Goal: Information Seeking & Learning: Learn about a topic

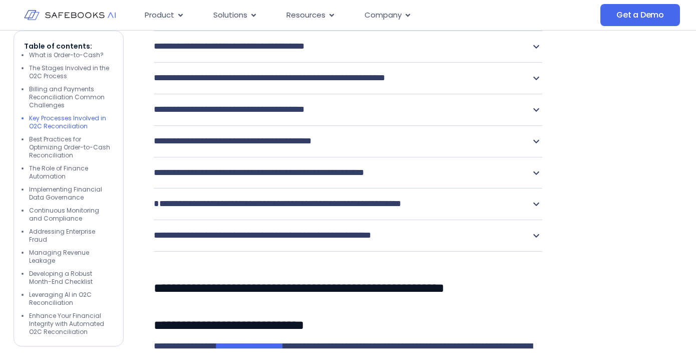
scroll to position [1990, 0]
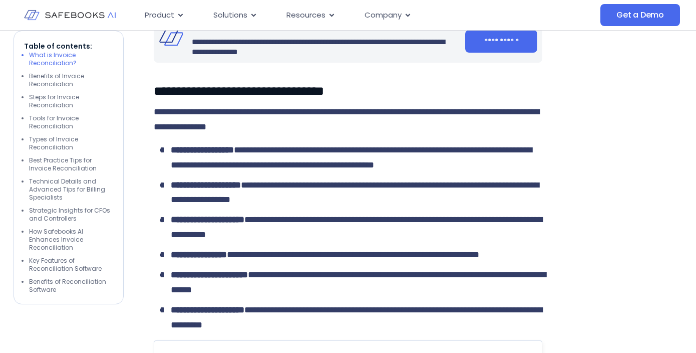
scroll to position [708, 0]
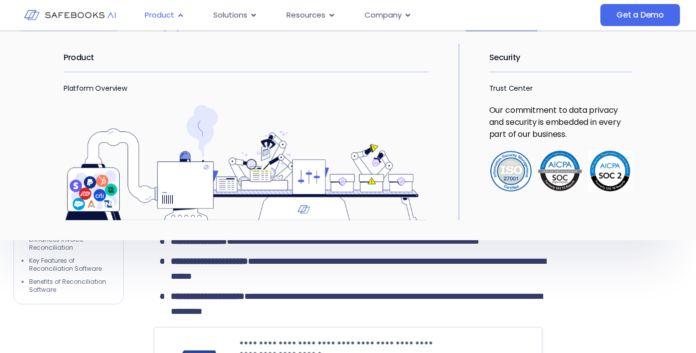
click at [177, 16] on icon "Menu" at bounding box center [181, 16] width 8 height 8
click at [108, 87] on link "Platform Overview" at bounding box center [96, 88] width 64 height 10
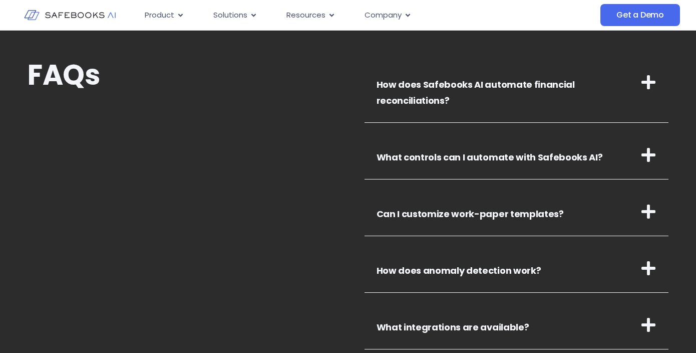
scroll to position [3376, 0]
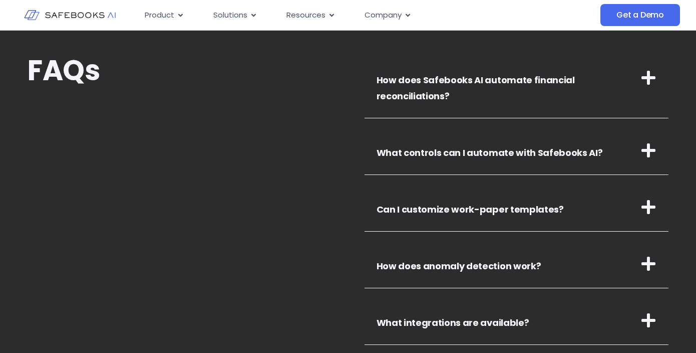
click at [648, 151] on icon at bounding box center [649, 150] width 14 height 14
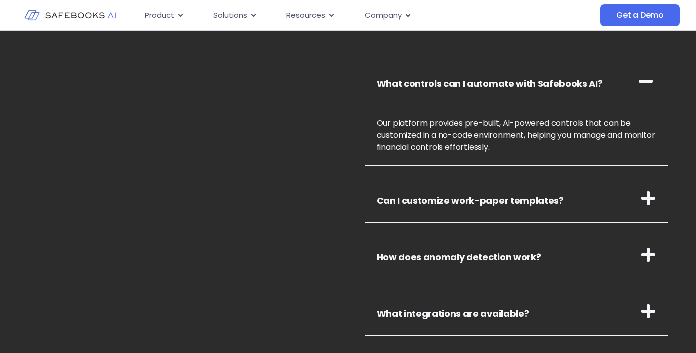
scroll to position [3450, 0]
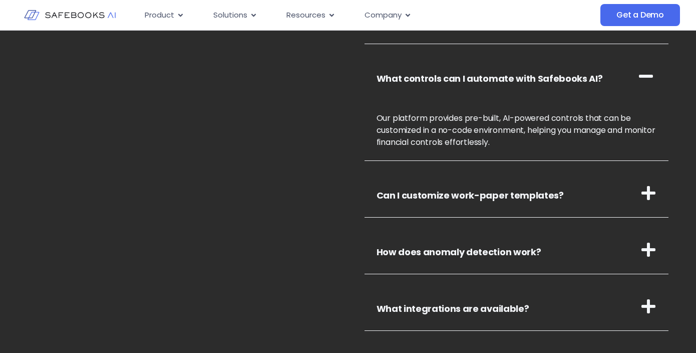
click at [650, 193] on icon at bounding box center [649, 193] width 14 height 14
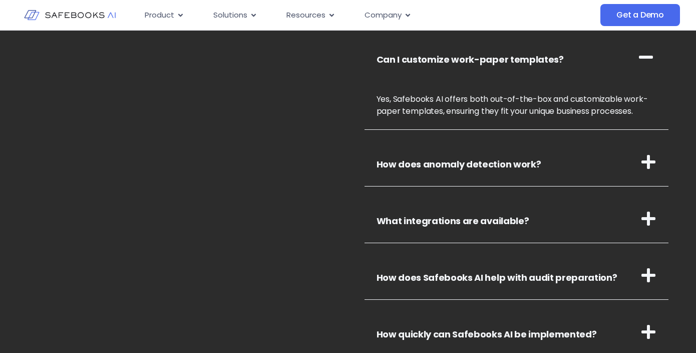
scroll to position [3587, 0]
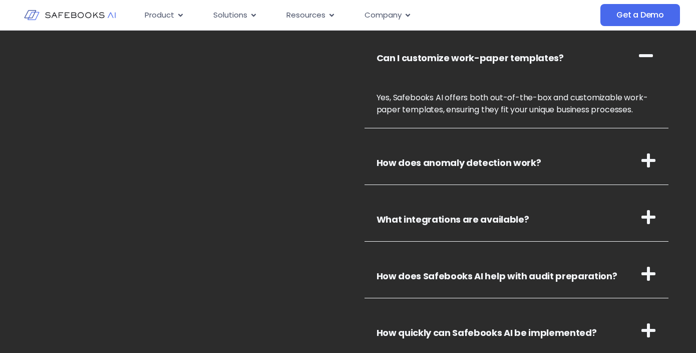
click at [648, 154] on icon at bounding box center [649, 160] width 14 height 14
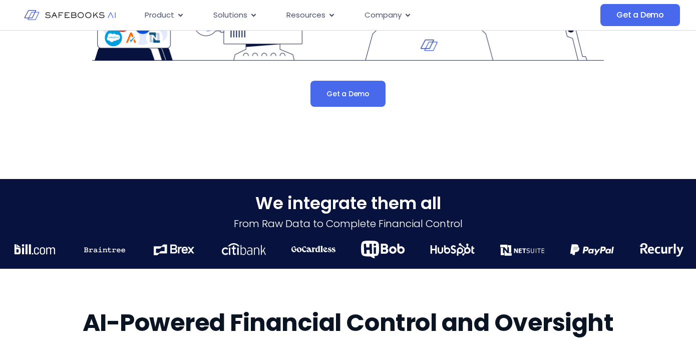
scroll to position [193, 0]
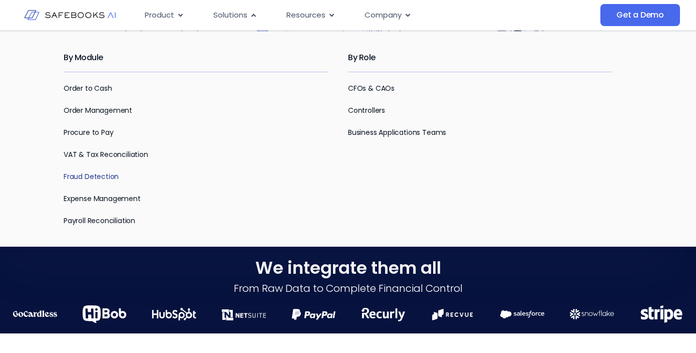
click at [93, 176] on link "Fraud Detection" at bounding box center [91, 176] width 55 height 10
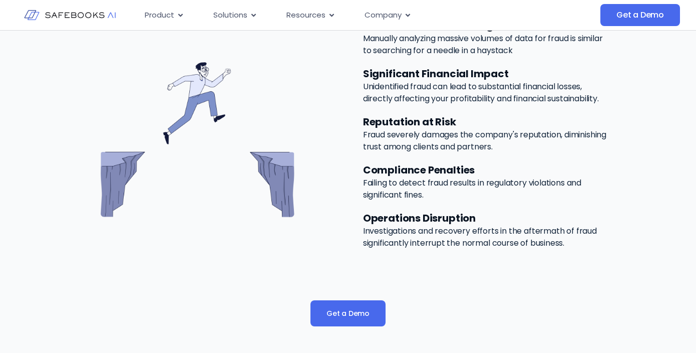
scroll to position [675, 0]
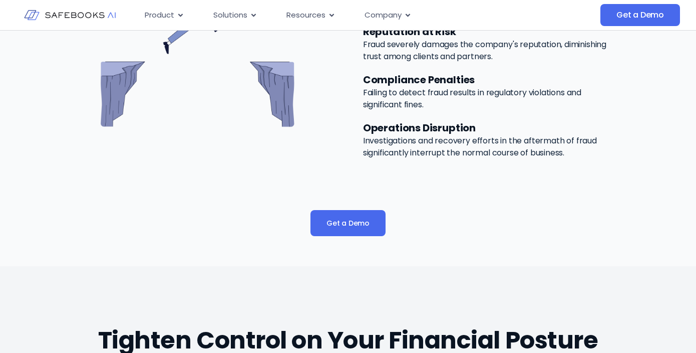
click at [78, 20] on img at bounding box center [70, 15] width 92 height 26
click at [75, 15] on img at bounding box center [70, 15] width 92 height 26
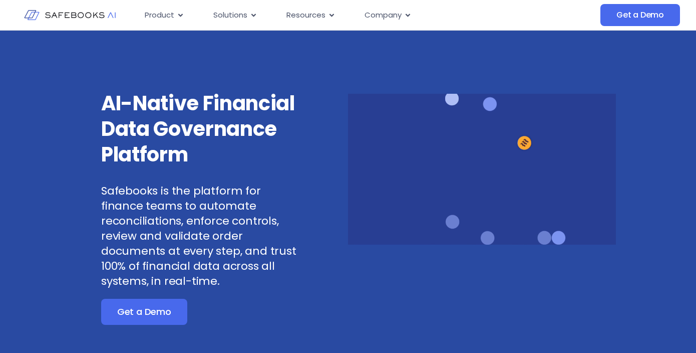
click at [29, 127] on div "AI-Native Financial Data Governance Platform Safebooks is the platform for fina…" at bounding box center [348, 188] width 696 height 314
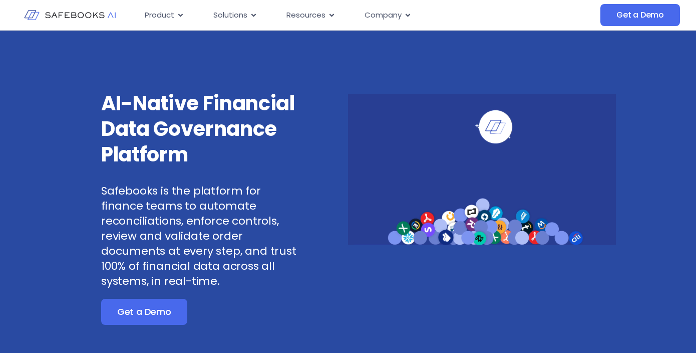
click at [80, 17] on img at bounding box center [70, 15] width 92 height 26
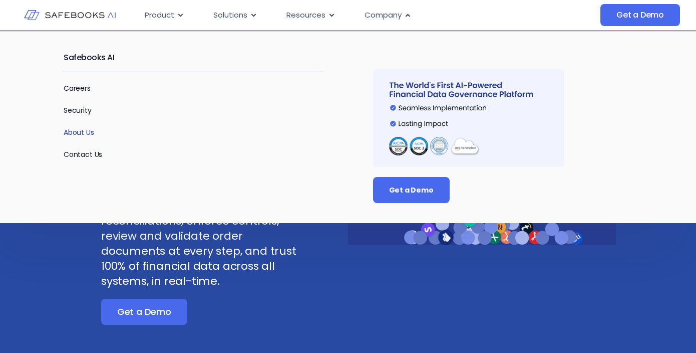
click at [88, 130] on link "About Us" at bounding box center [79, 132] width 31 height 10
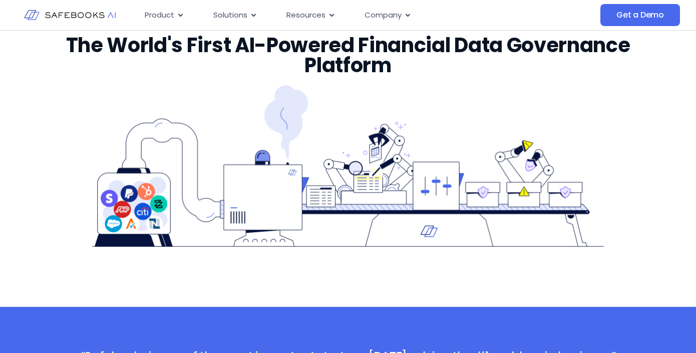
scroll to position [1637, 0]
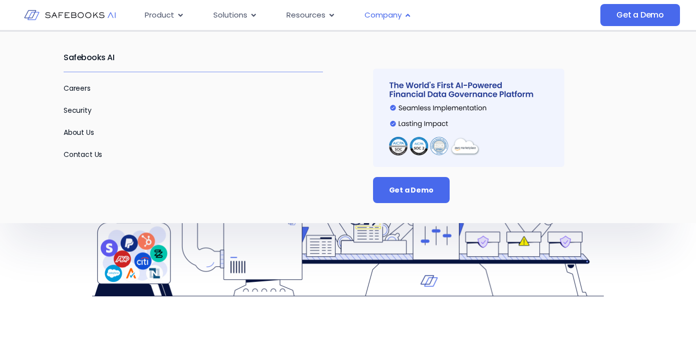
click at [386, 15] on span "Company" at bounding box center [383, 16] width 37 height 12
click at [90, 154] on link "Contact Us" at bounding box center [83, 154] width 39 height 10
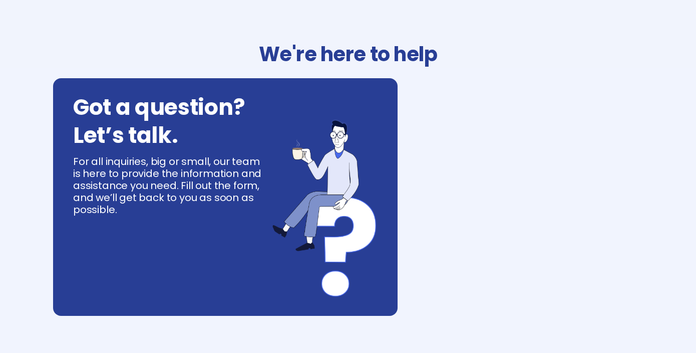
select select "**"
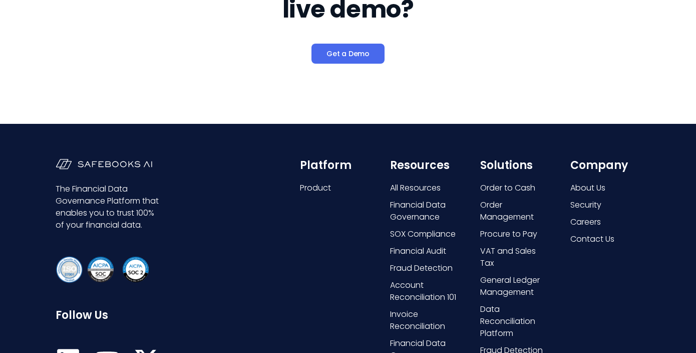
scroll to position [500, 0]
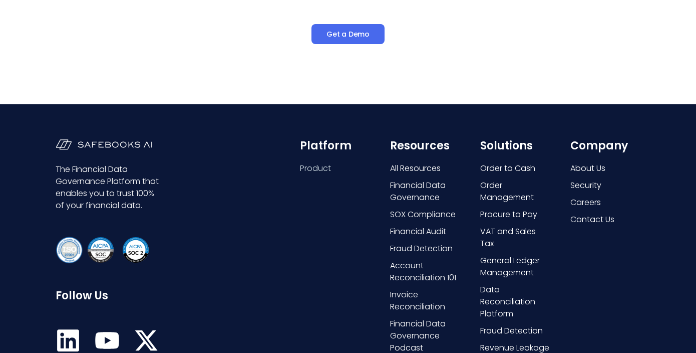
click at [319, 172] on span "Product" at bounding box center [315, 168] width 31 height 12
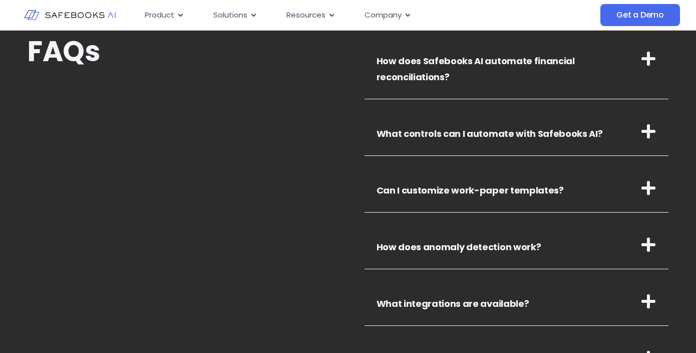
scroll to position [3395, 0]
click at [544, 183] on link "Can I customize work-paper templates?" at bounding box center [470, 189] width 187 height 13
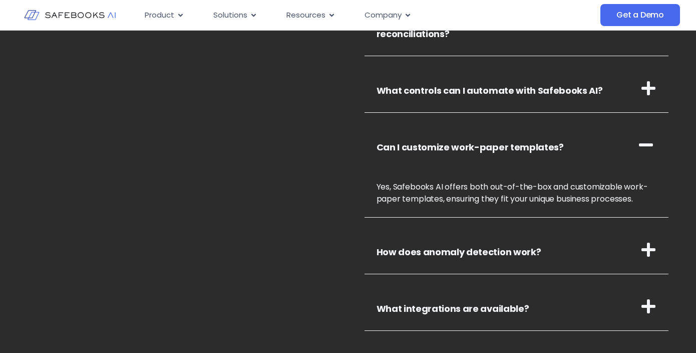
scroll to position [3491, 0]
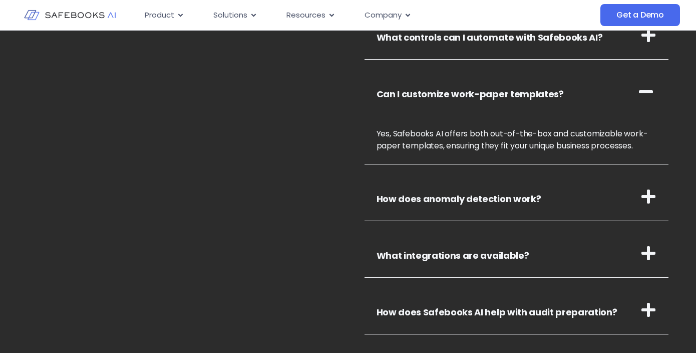
click at [420, 250] on link "What integrations are available?" at bounding box center [453, 255] width 153 height 13
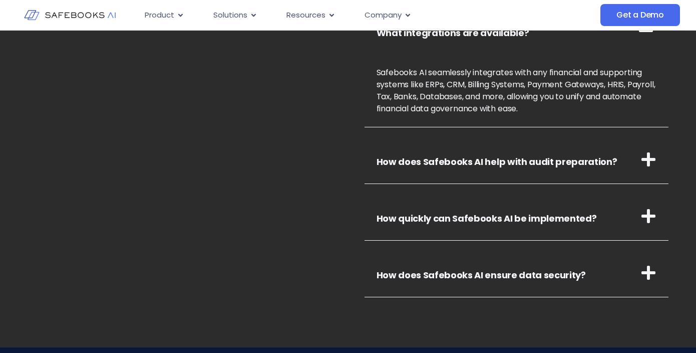
scroll to position [3761, 0]
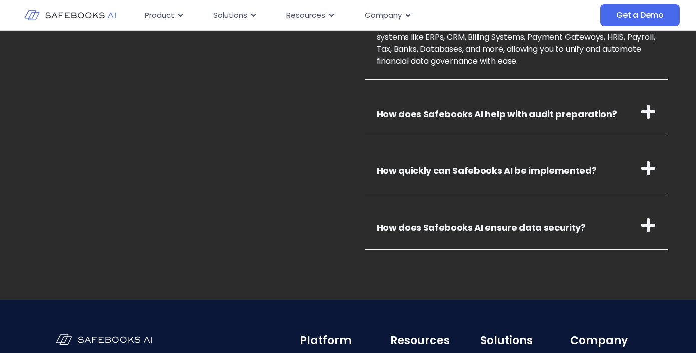
click at [460, 113] on link "How does Safebooks AI help with audit preparation?" at bounding box center [497, 114] width 241 height 13
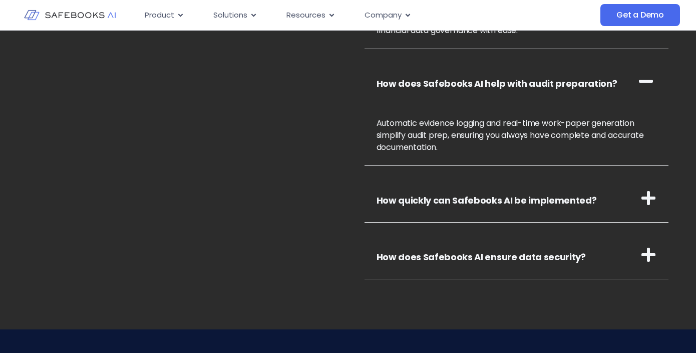
scroll to position [3817, 0]
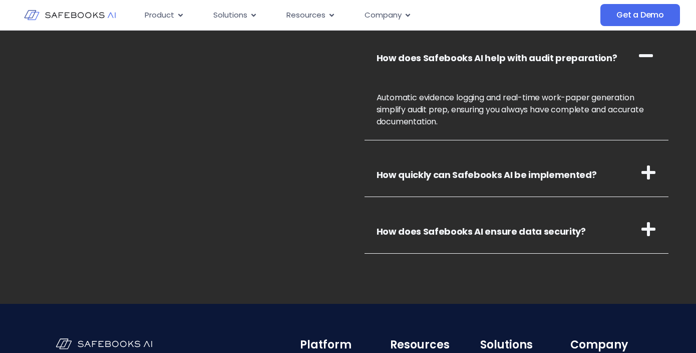
click at [464, 176] on link "How quickly can Safebooks AI be implemented?" at bounding box center [487, 174] width 220 height 13
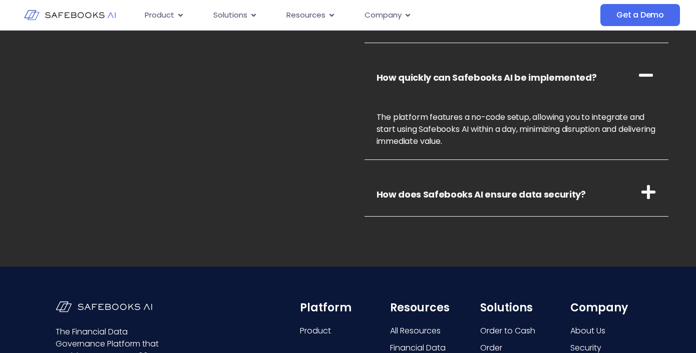
scroll to position [3917, 0]
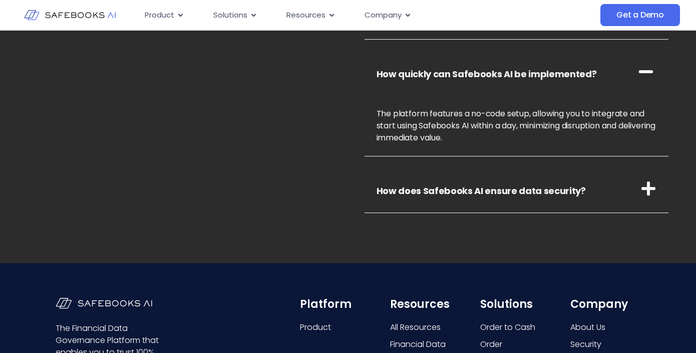
click at [466, 197] on h3 "How does Safebooks AI ensure data security?" at bounding box center [517, 188] width 305 height 49
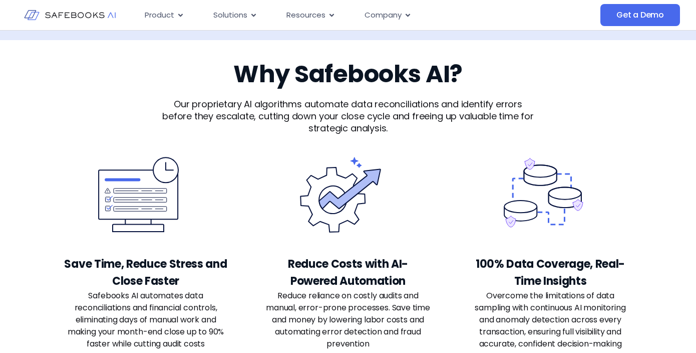
scroll to position [2092, 0]
